Goal: Information Seeking & Learning: Learn about a topic

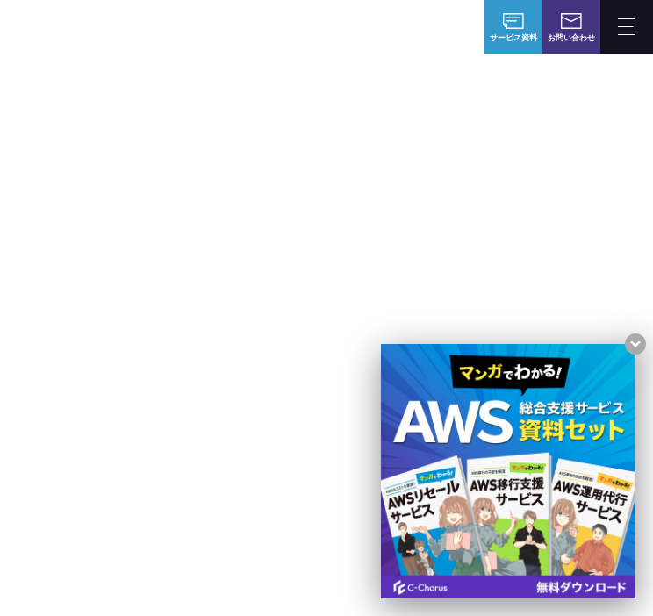
click at [478, 317] on p "AWSの導入からコスト削減、 構成・運用の最適化からデータ活用まで 規模や業種業態を問わない マネージドサービスで" at bounding box center [326, 268] width 551 height 188
